Goal: Task Accomplishment & Management: Manage account settings

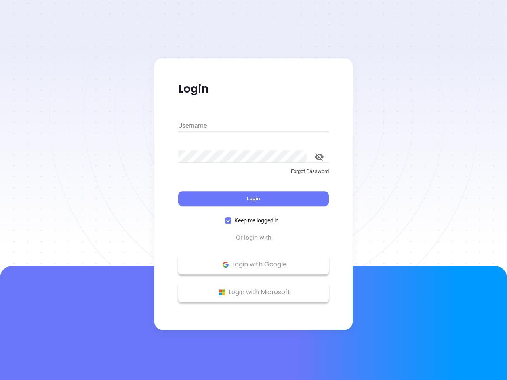
click at [254, 190] on div "Login" at bounding box center [253, 194] width 151 height 25
click at [254, 126] on input "Username" at bounding box center [253, 126] width 151 height 13
click at [319, 157] on icon "toggle password visibility" at bounding box center [319, 157] width 9 height 8
click at [254, 199] on span "Login" at bounding box center [253, 198] width 13 height 7
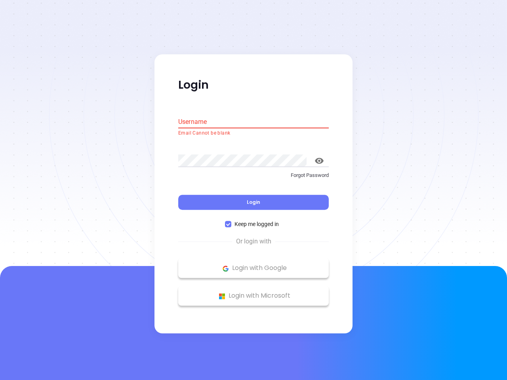
click at [254, 221] on span "Keep me logged in" at bounding box center [256, 224] width 51 height 9
click at [231, 221] on input "Keep me logged in" at bounding box center [228, 224] width 6 height 6
checkbox input "false"
click at [254, 265] on p "Login with Google" at bounding box center [253, 269] width 143 height 12
click at [254, 292] on p "Login with Microsoft" at bounding box center [253, 296] width 143 height 12
